Goal: Information Seeking & Learning: Check status

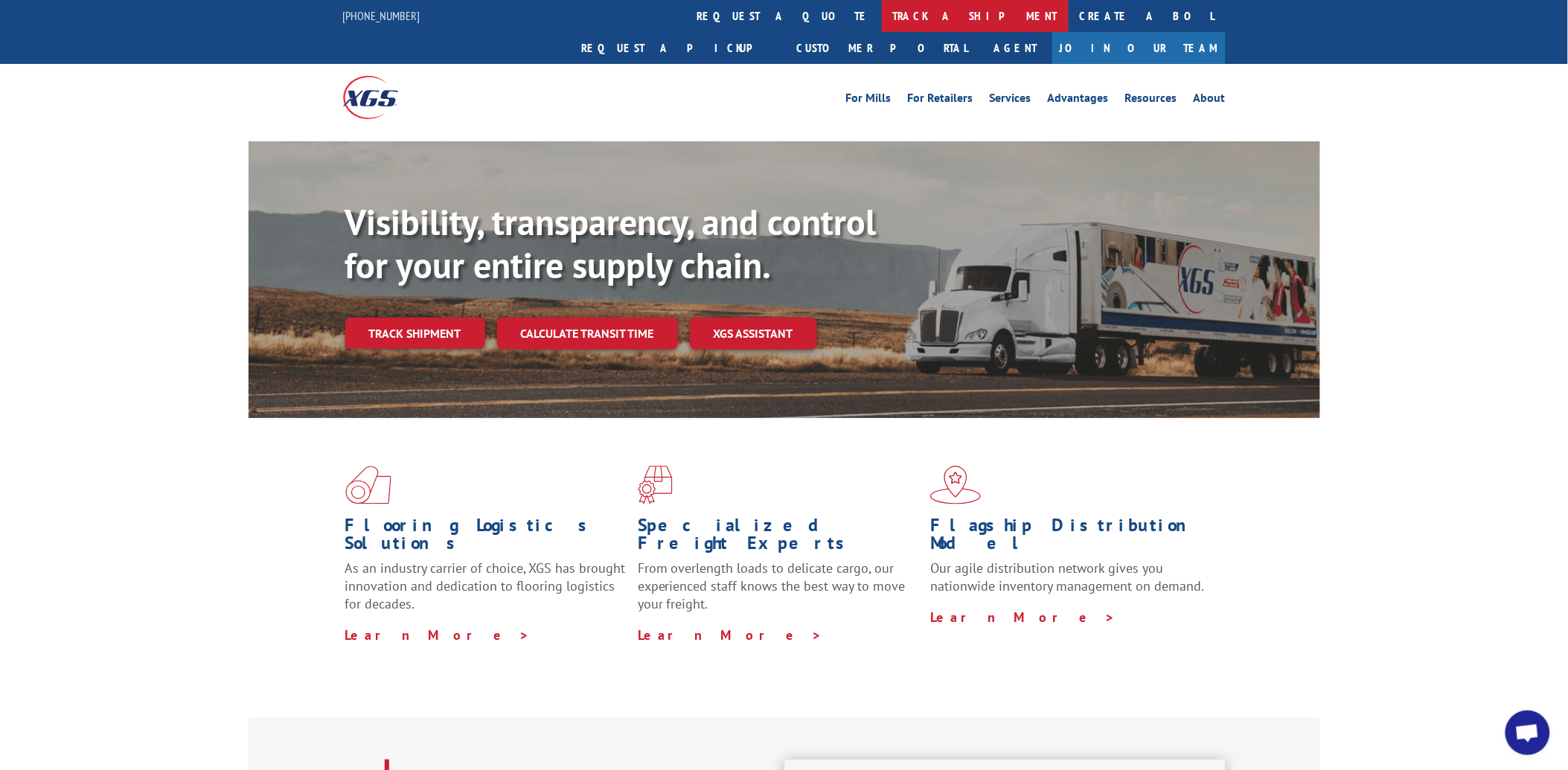
click at [882, 15] on link "track a shipment" at bounding box center [975, 16] width 187 height 32
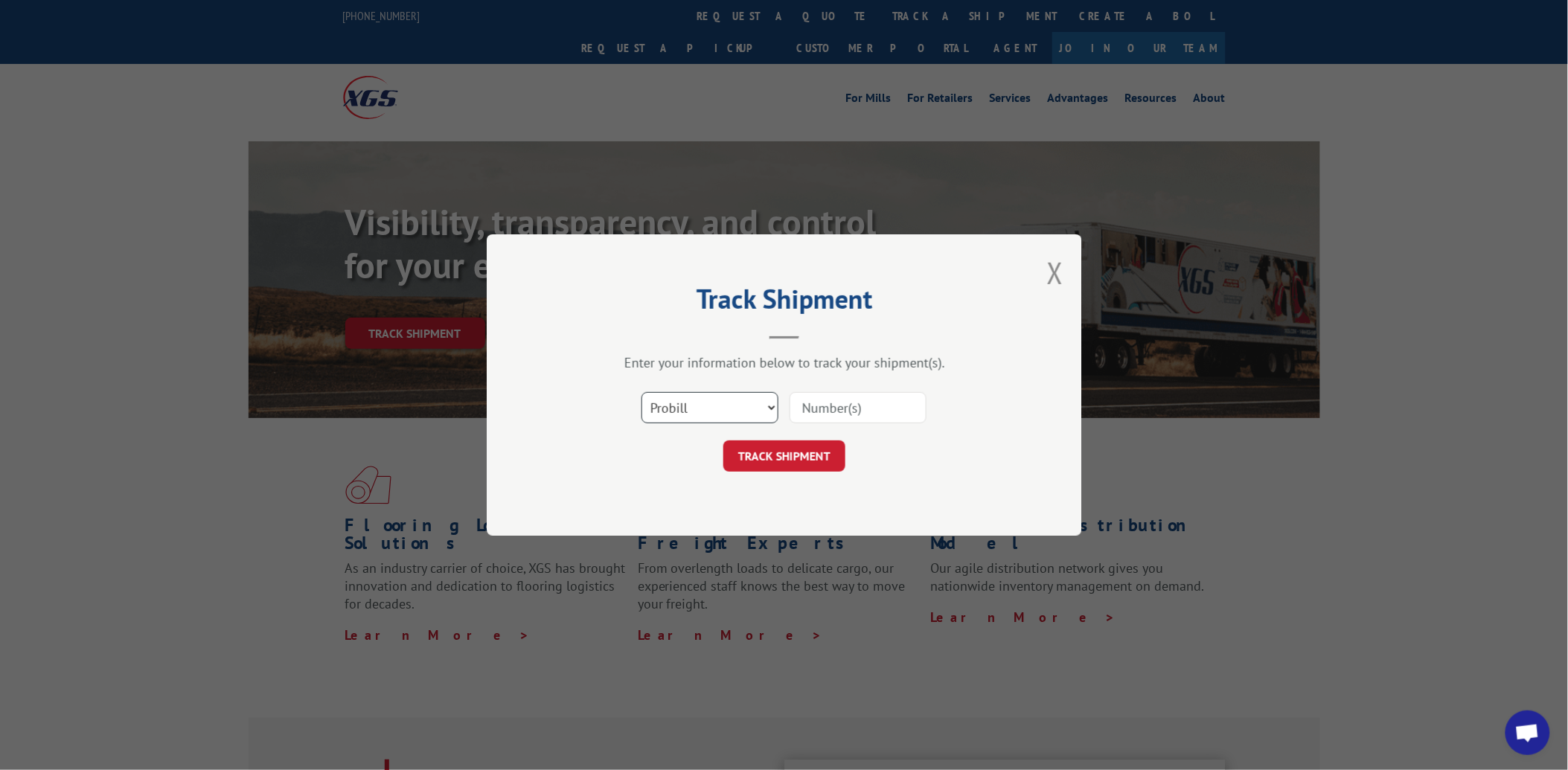
drag, startPoint x: 725, startPoint y: 406, endPoint x: 721, endPoint y: 421, distance: 15.5
click at [725, 406] on select "Select category... Probill BOL PO" at bounding box center [709, 407] width 137 height 31
select select "po"
click at [641, 392] on select "Select category... Probill BOL PO" at bounding box center [709, 407] width 137 height 31
click at [819, 405] on input at bounding box center [857, 407] width 137 height 31
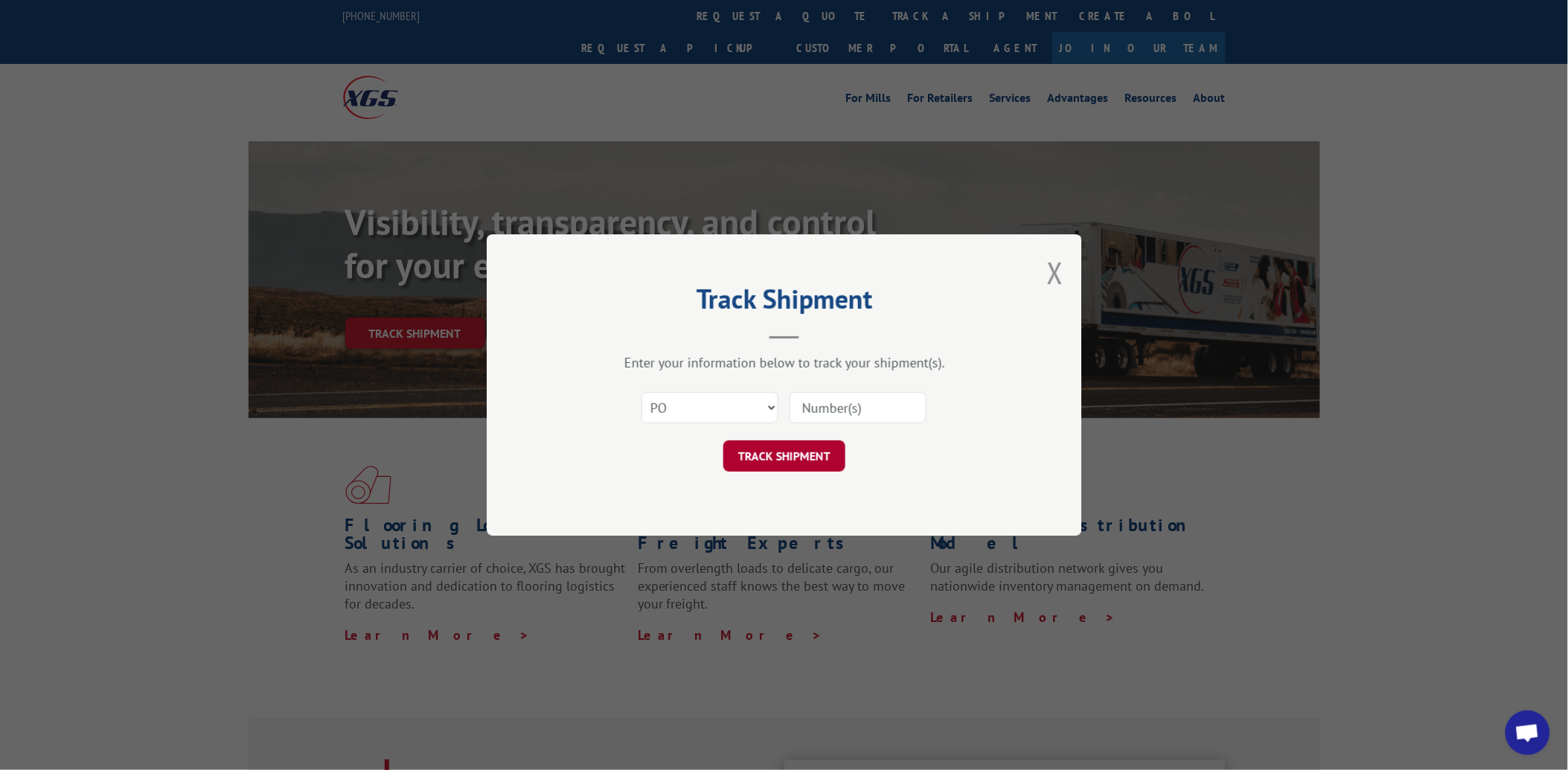
paste input "12510680"
type input "12510680"
click at [800, 475] on div "Track Shipment Enter your information below to track your shipment(s). Select c…" at bounding box center [784, 384] width 595 height 301
click at [801, 460] on button "TRACK SHIPMENT" at bounding box center [784, 456] width 122 height 31
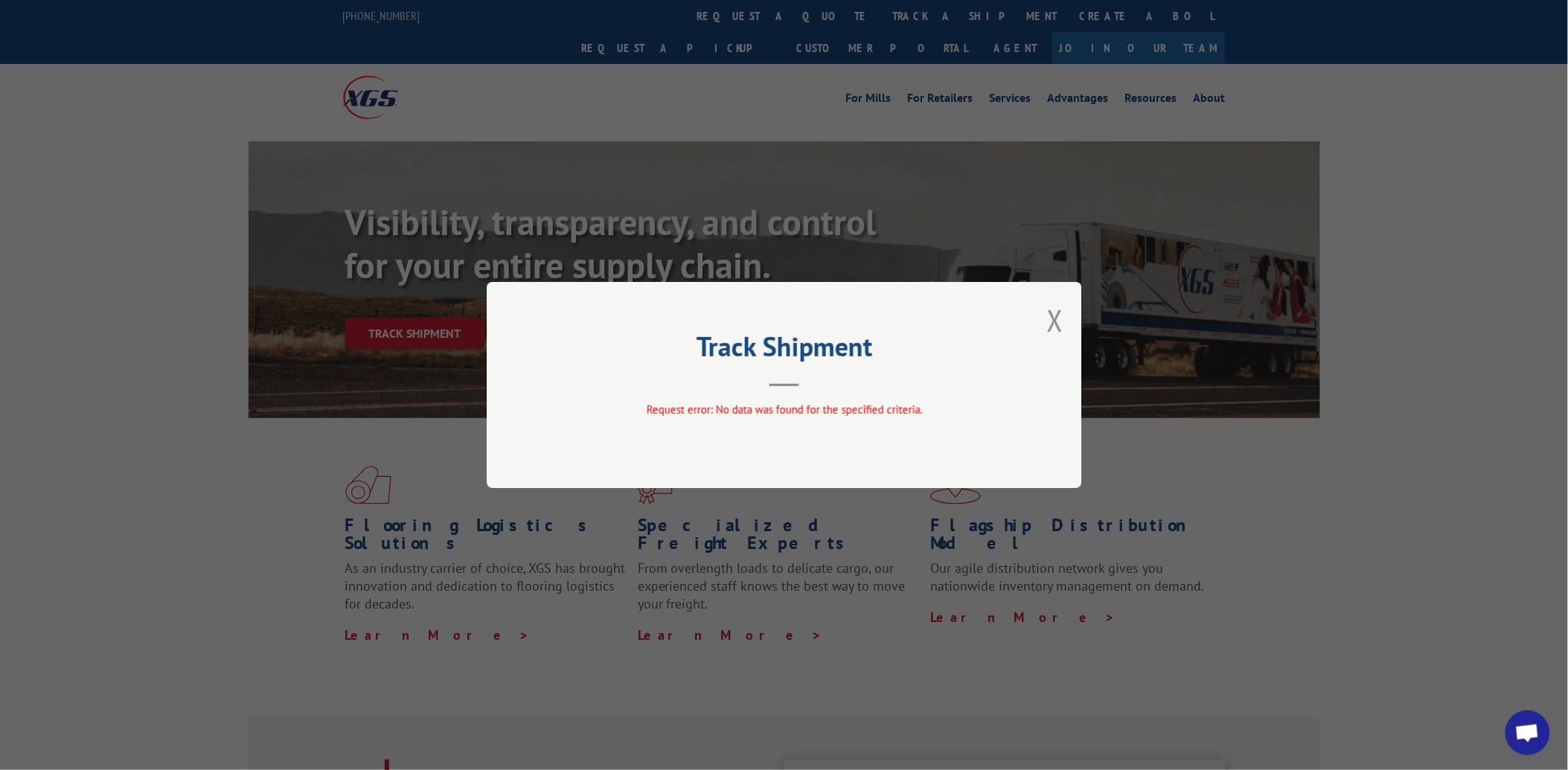
click at [1047, 325] on button "Close modal" at bounding box center [1055, 321] width 16 height 40
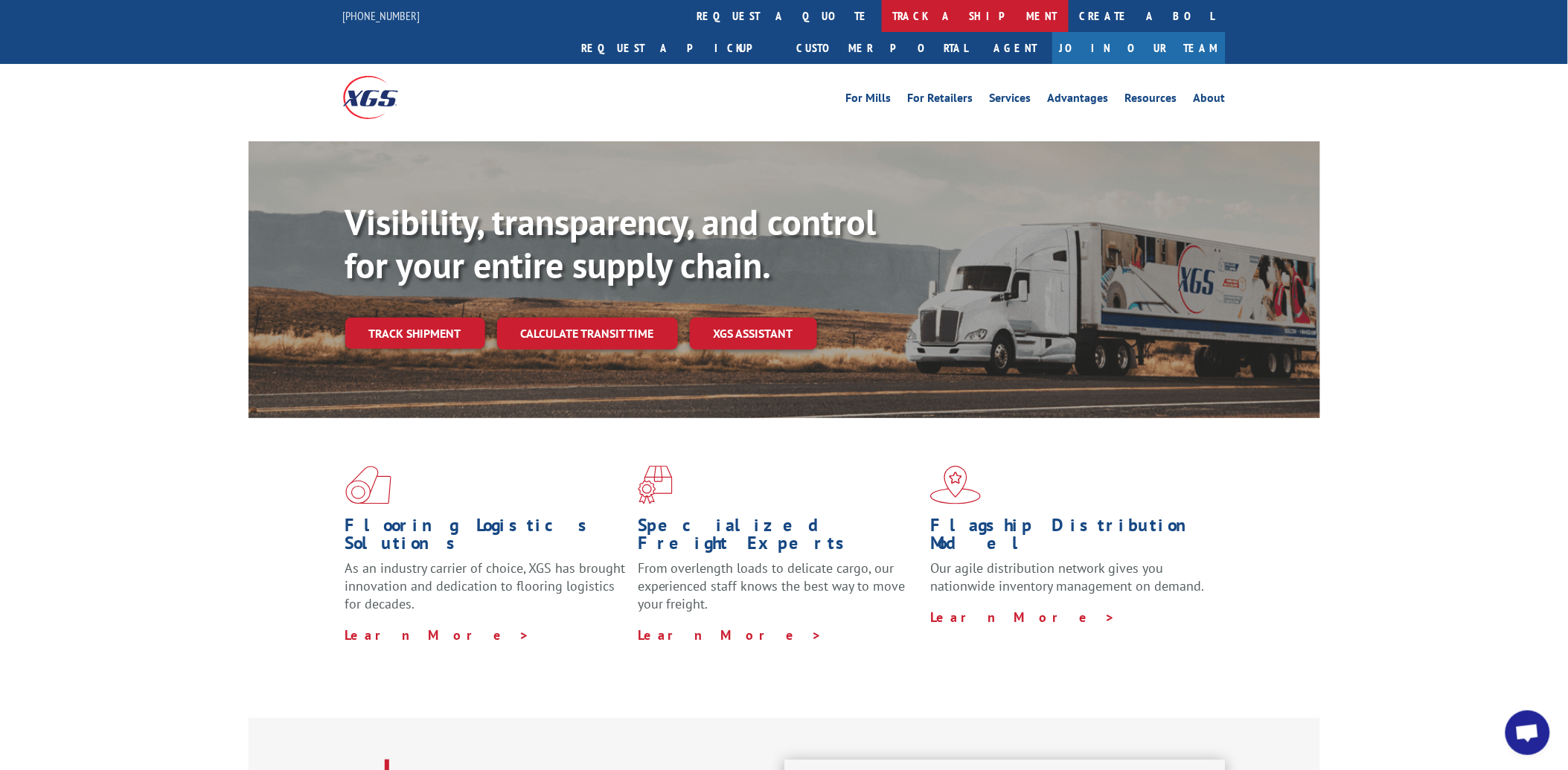
click at [882, 11] on link "track a shipment" at bounding box center [975, 16] width 187 height 32
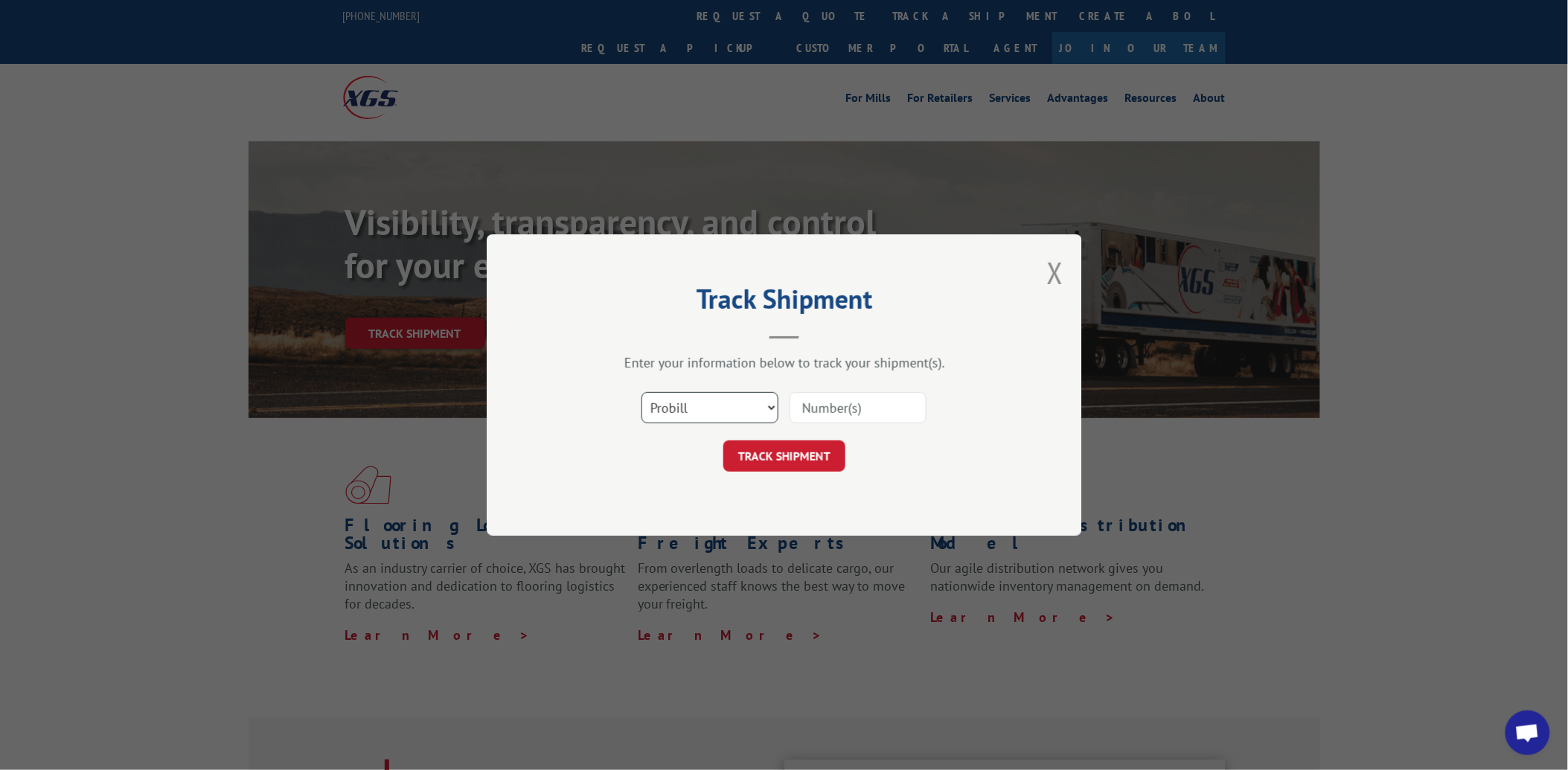
click at [705, 414] on select "Select category... Probill BOL PO" at bounding box center [709, 407] width 137 height 31
select select "po"
click at [641, 392] on select "Select category... Probill BOL PO" at bounding box center [709, 407] width 137 height 31
click at [827, 407] on input at bounding box center [857, 407] width 137 height 31
paste input "44533549"
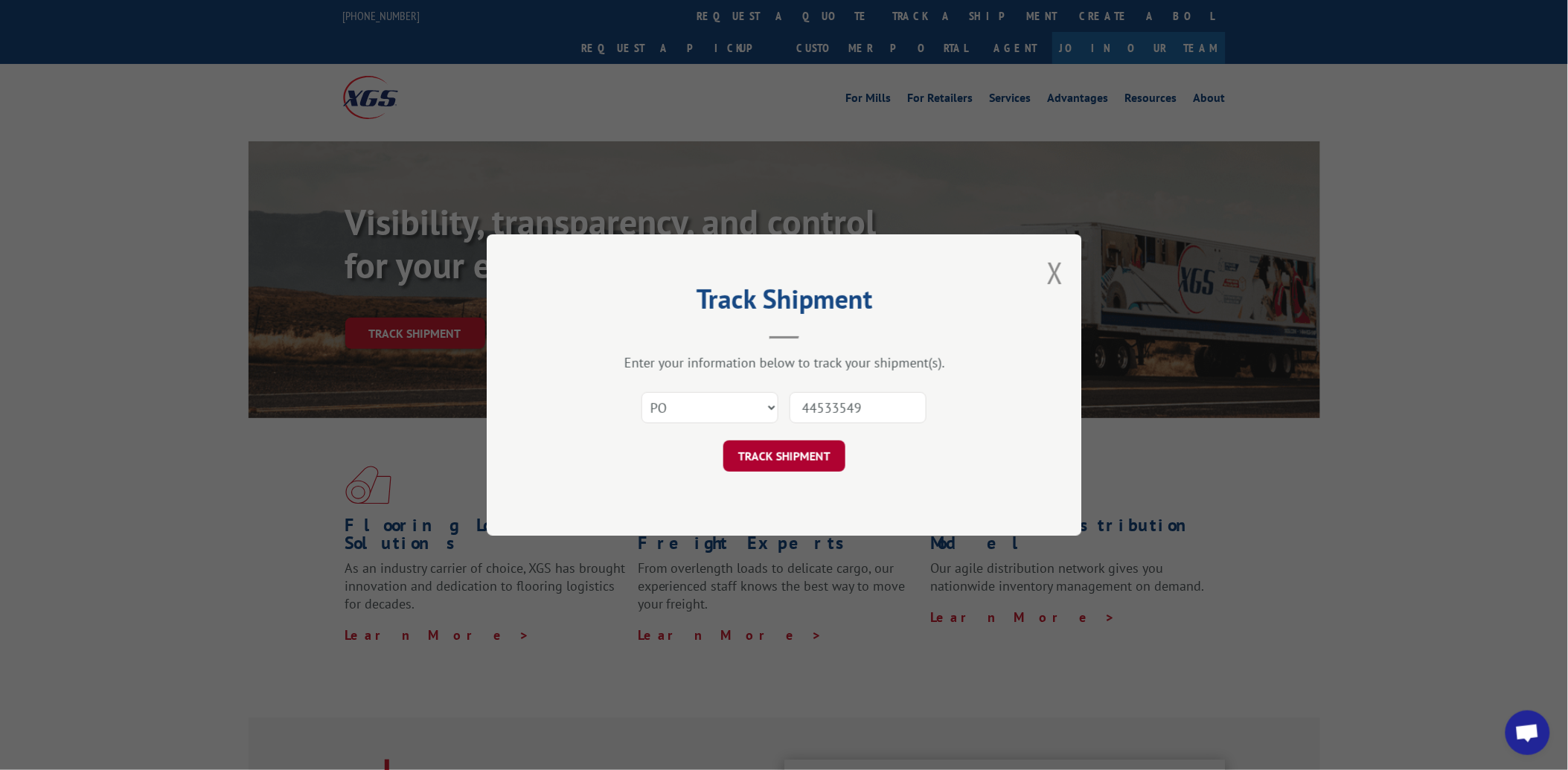
type input "44533549"
click at [812, 456] on button "TRACK SHIPMENT" at bounding box center [784, 456] width 122 height 31
